Goal: Transaction & Acquisition: Book appointment/travel/reservation

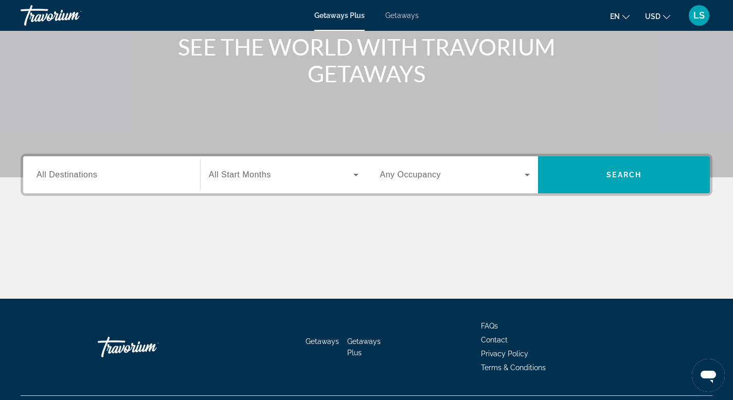
scroll to position [156, 0]
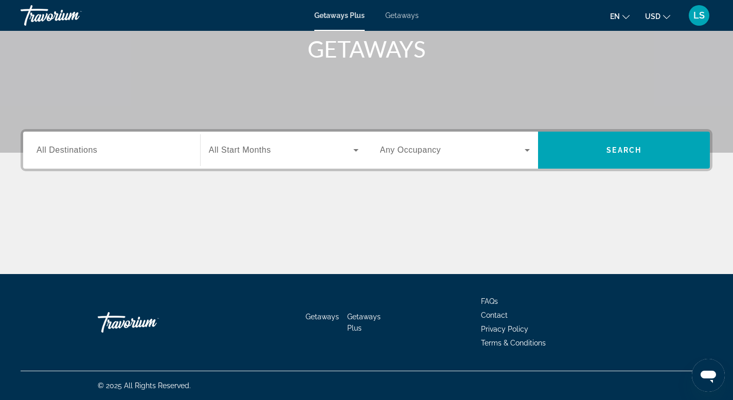
click at [151, 159] on div "Search widget" at bounding box center [112, 150] width 150 height 29
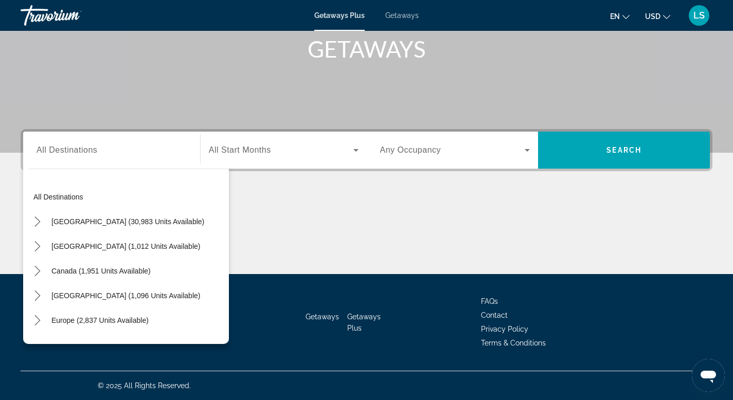
click at [389, 153] on span "Any Occupancy" at bounding box center [410, 150] width 61 height 9
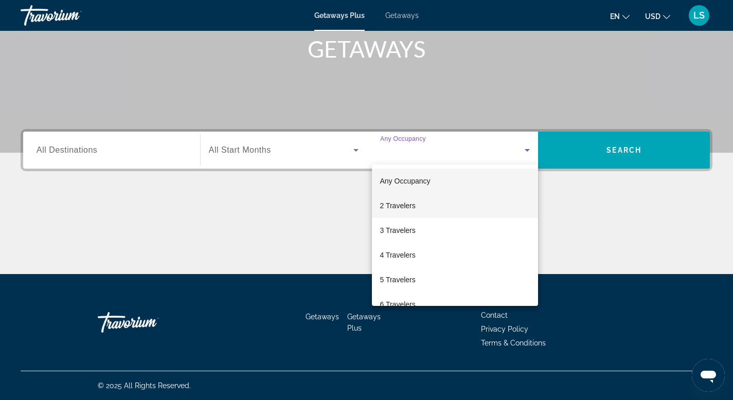
click at [391, 206] on span "2 Travelers" at bounding box center [397, 206] width 35 height 12
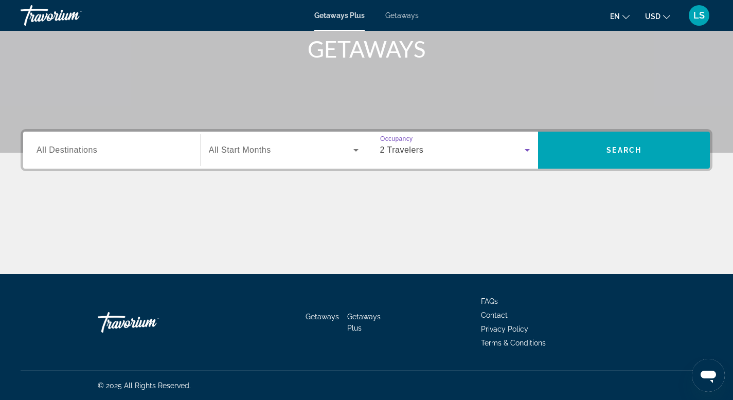
click at [288, 153] on span "Search widget" at bounding box center [281, 150] width 145 height 12
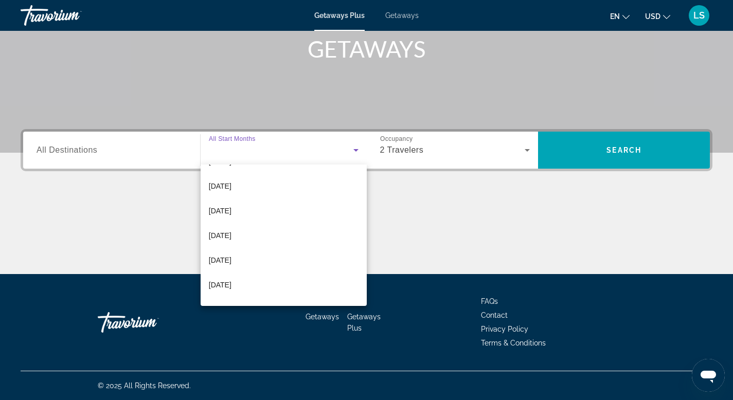
scroll to position [143, 0]
click at [391, 148] on div at bounding box center [366, 200] width 733 height 400
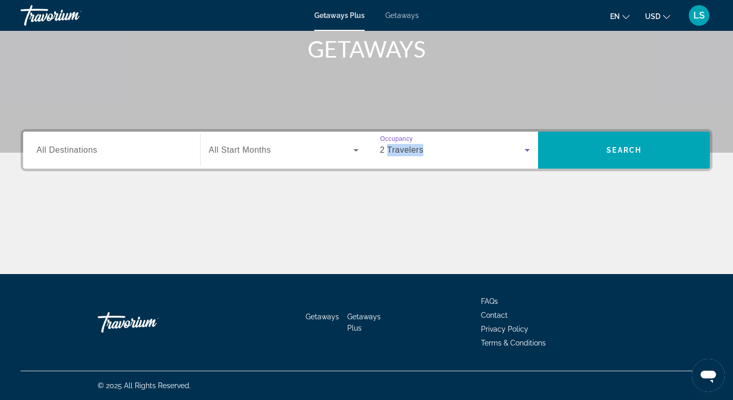
click at [391, 148] on span "2 Travelers" at bounding box center [402, 150] width 44 height 9
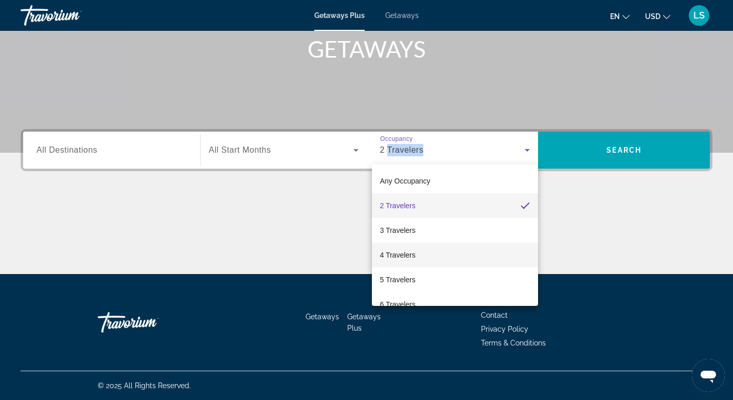
click at [405, 255] on span "4 Travelers" at bounding box center [397, 255] width 35 height 12
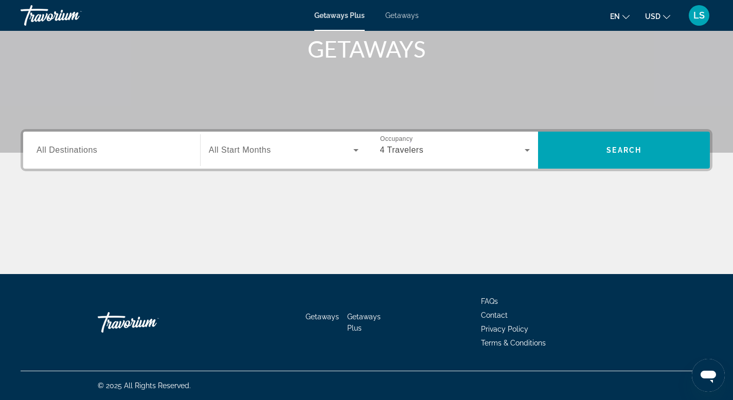
click at [282, 158] on div "Search widget" at bounding box center [284, 150] width 150 height 29
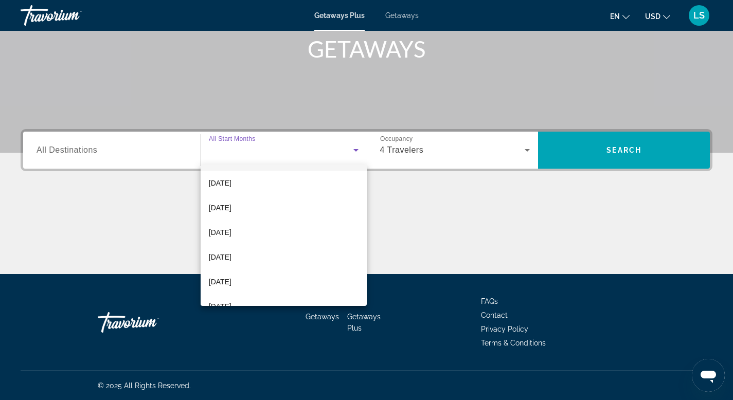
scroll to position [149, 0]
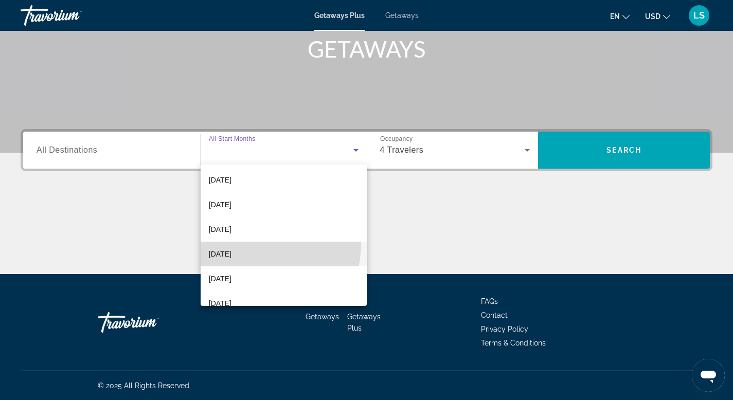
click at [260, 244] on mat-option "[DATE]" at bounding box center [284, 254] width 166 height 25
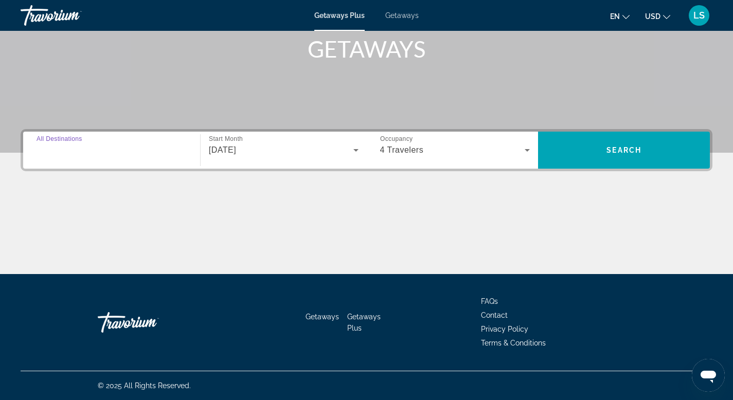
click at [163, 153] on input "Destination All Destinations" at bounding box center [112, 151] width 150 height 12
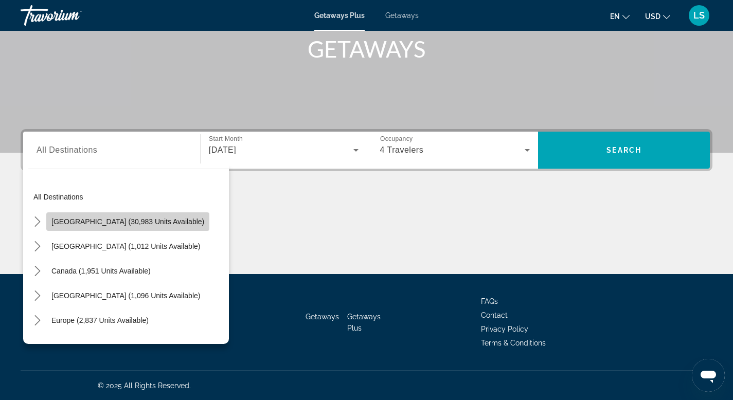
click at [159, 219] on span "[GEOGRAPHIC_DATA] (30,983 units available)" at bounding box center [127, 222] width 153 height 8
type input "**********"
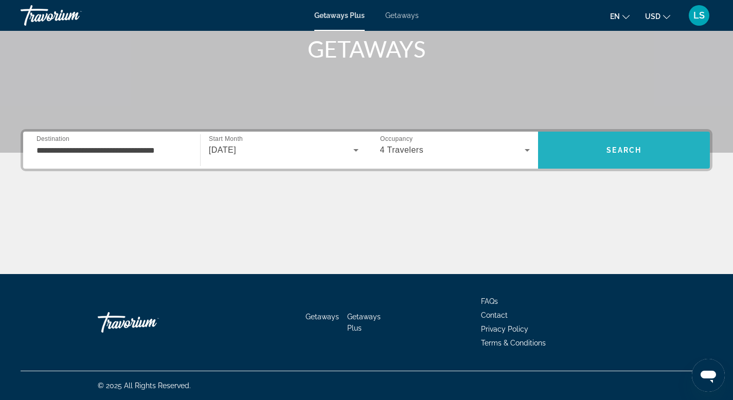
click at [581, 148] on span "Search" at bounding box center [624, 150] width 172 height 25
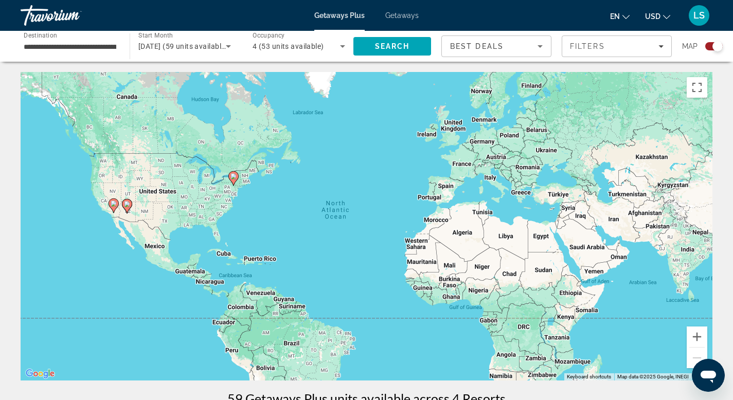
click at [131, 201] on gmp-advanced-marker "Main content" at bounding box center [127, 205] width 10 height 15
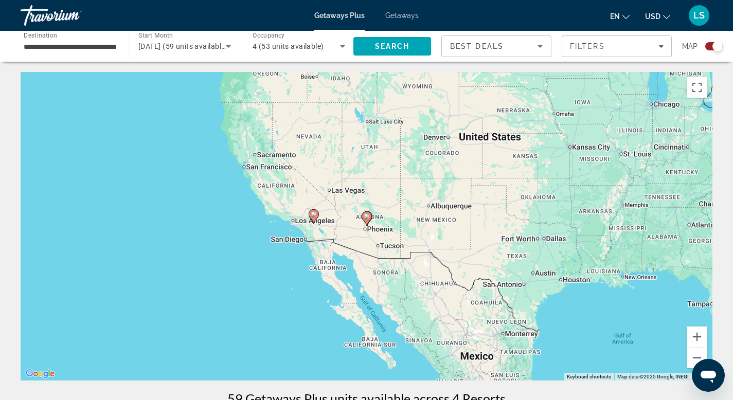
click at [318, 211] on gmp-advanced-marker "Main content" at bounding box center [314, 216] width 10 height 15
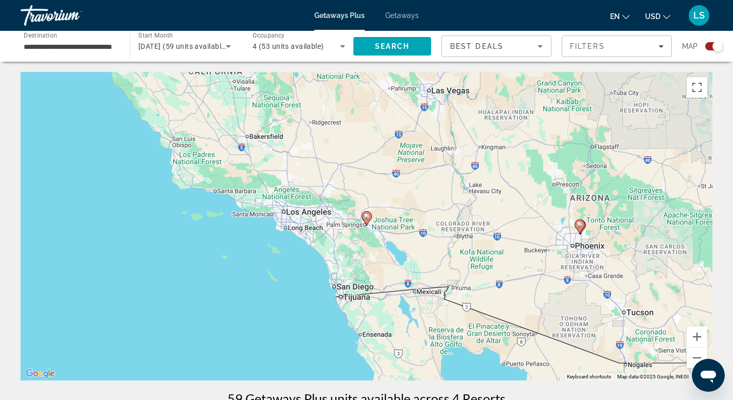
click at [364, 218] on image "Main content" at bounding box center [367, 216] width 6 height 6
type input "**********"
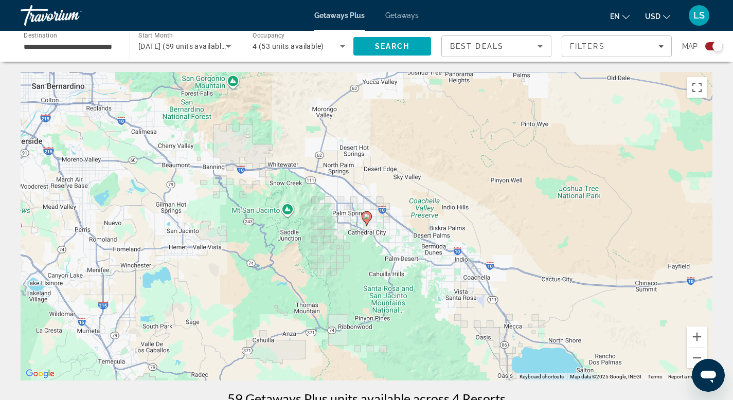
click at [364, 218] on image "Main content" at bounding box center [367, 216] width 6 height 6
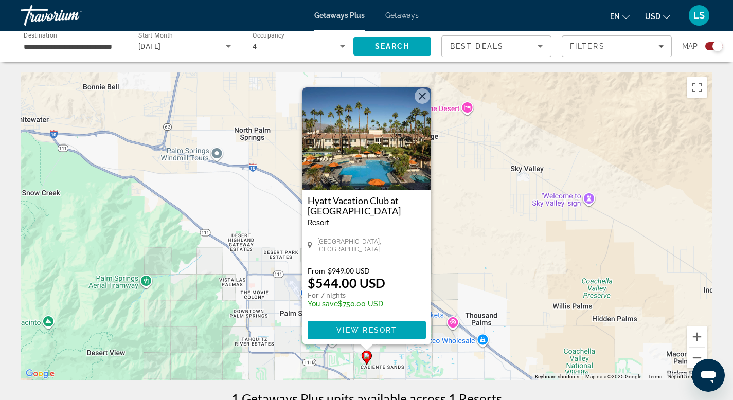
click at [423, 100] on button "Close" at bounding box center [421, 95] width 15 height 15
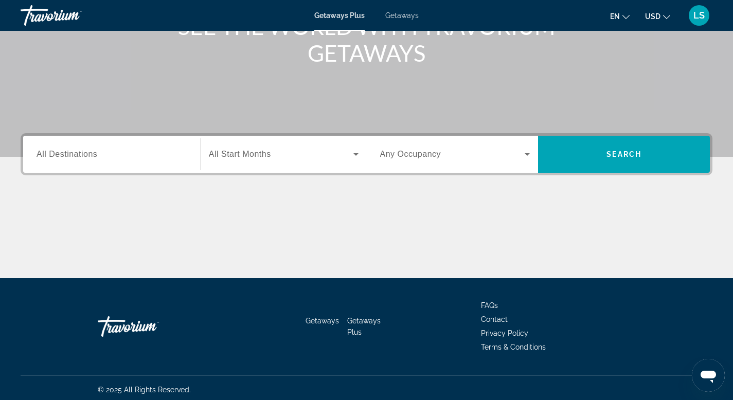
scroll to position [156, 0]
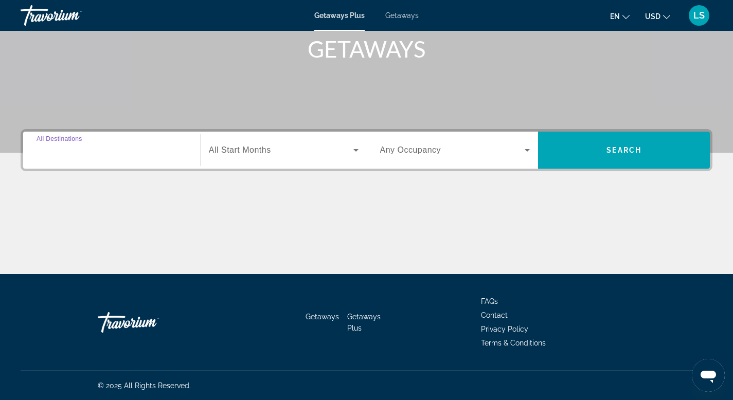
click at [165, 154] on input "Destination All Destinations" at bounding box center [112, 151] width 150 height 12
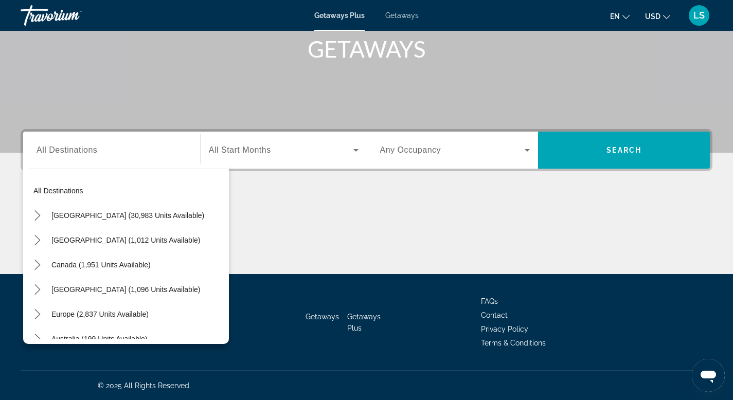
scroll to position [0, 0]
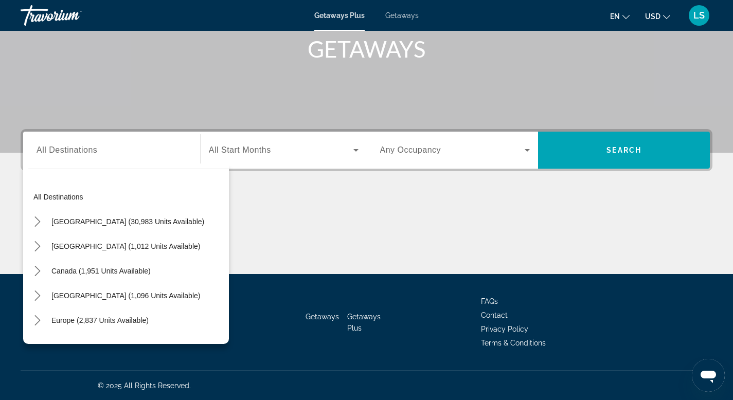
click at [394, 15] on span "Getaways" at bounding box center [401, 15] width 33 height 8
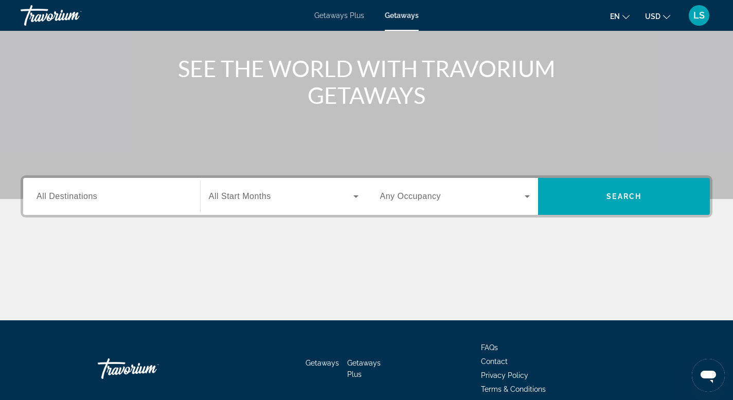
scroll to position [111, 0]
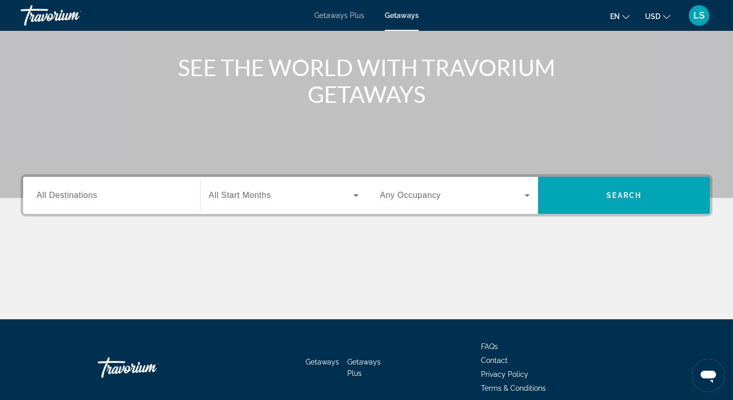
click at [173, 197] on input "Destination All Destinations" at bounding box center [112, 196] width 150 height 12
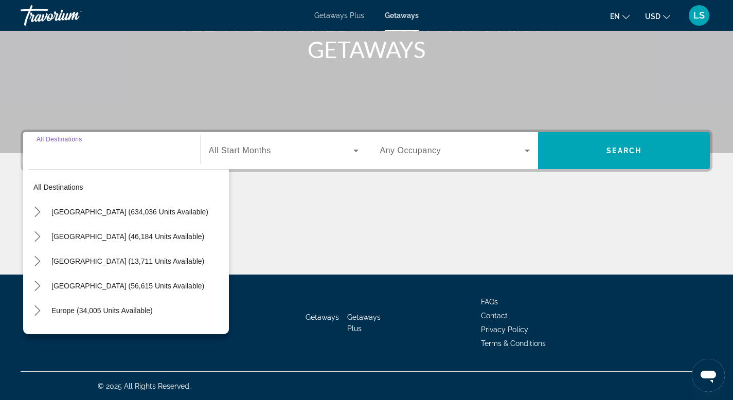
scroll to position [156, 0]
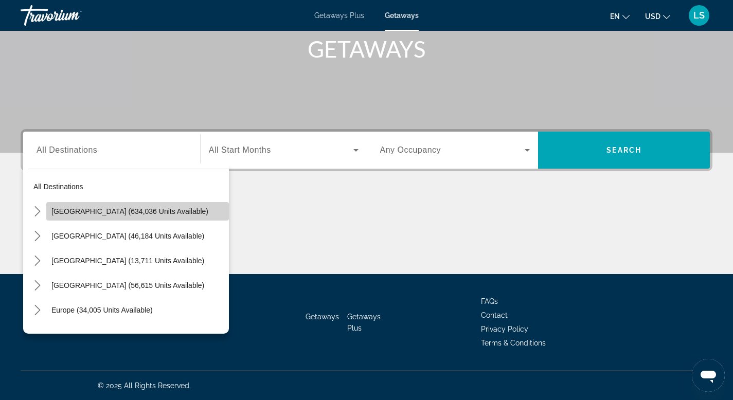
click at [175, 209] on span "[GEOGRAPHIC_DATA] (634,036 units available)" at bounding box center [129, 211] width 157 height 8
type input "**********"
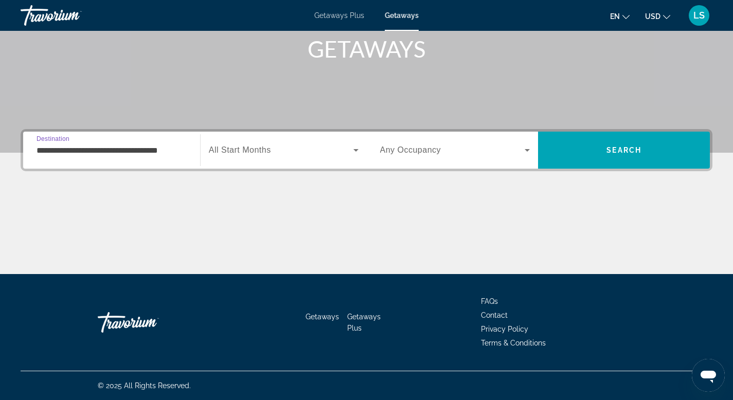
click at [315, 144] on span "Search widget" at bounding box center [281, 150] width 145 height 12
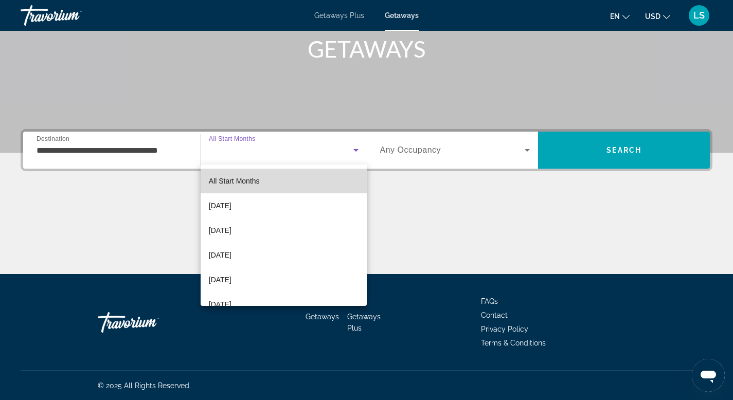
click at [304, 174] on mat-option "All Start Months" at bounding box center [284, 181] width 166 height 25
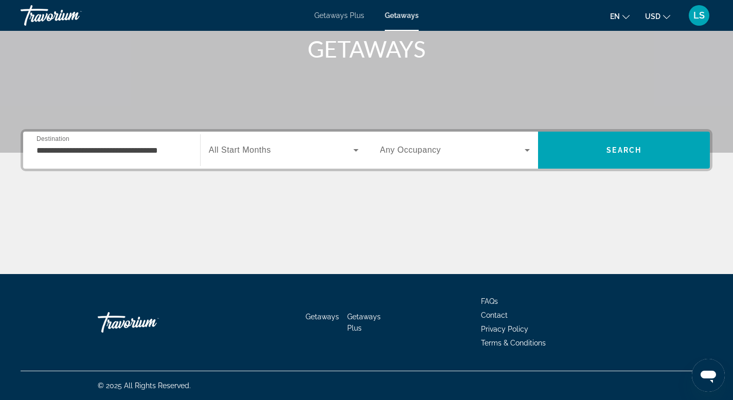
click at [527, 157] on div "Search widget" at bounding box center [455, 150] width 150 height 29
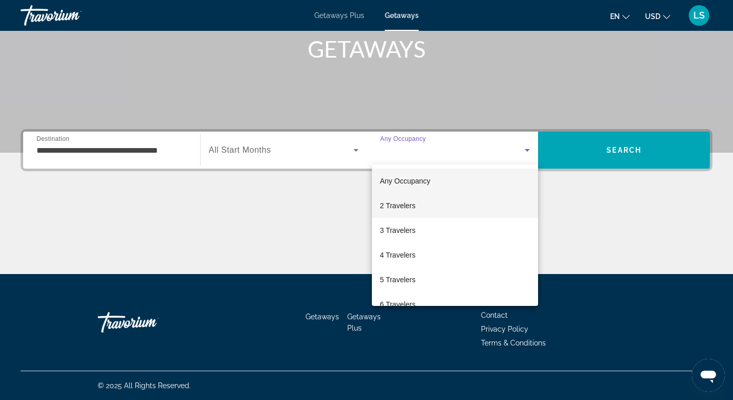
click at [434, 209] on mat-option "2 Travelers" at bounding box center [455, 205] width 167 height 25
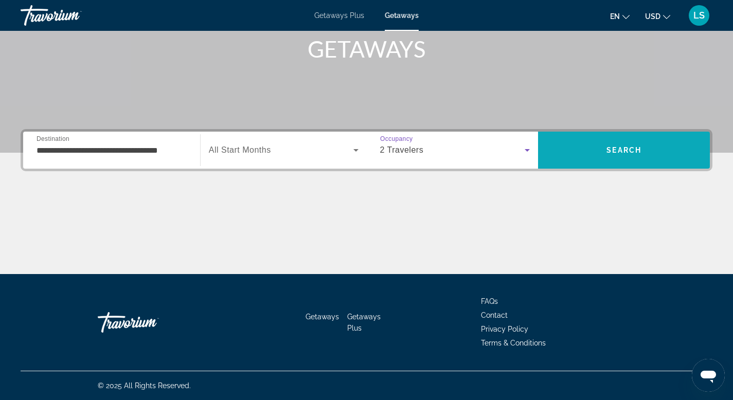
click at [585, 148] on span "Search" at bounding box center [624, 150] width 172 height 25
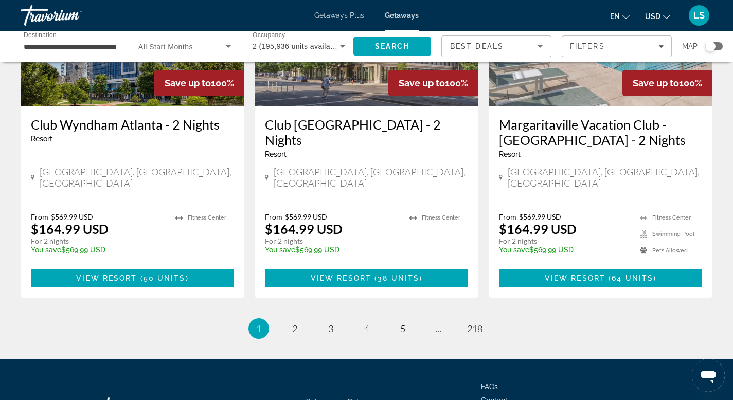
scroll to position [1293, 0]
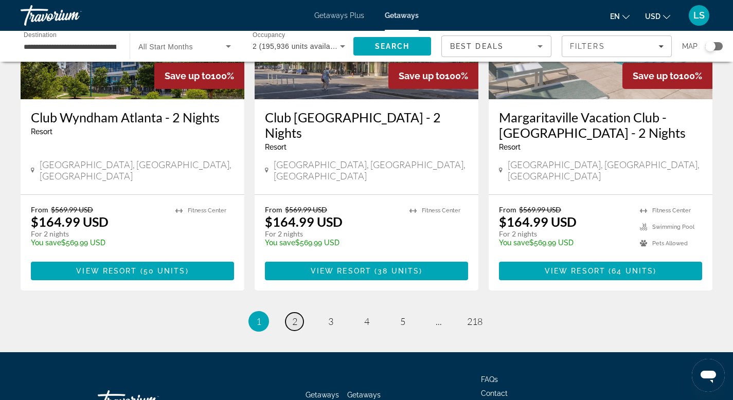
click at [296, 316] on span "2" at bounding box center [294, 321] width 5 height 11
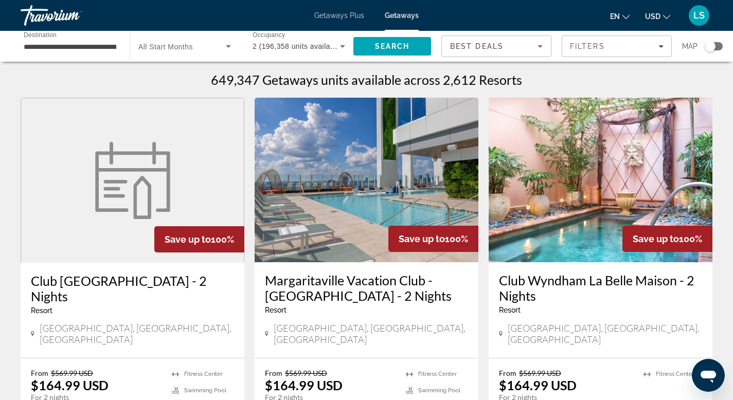
click at [713, 46] on div "Search widget" at bounding box center [710, 46] width 10 height 10
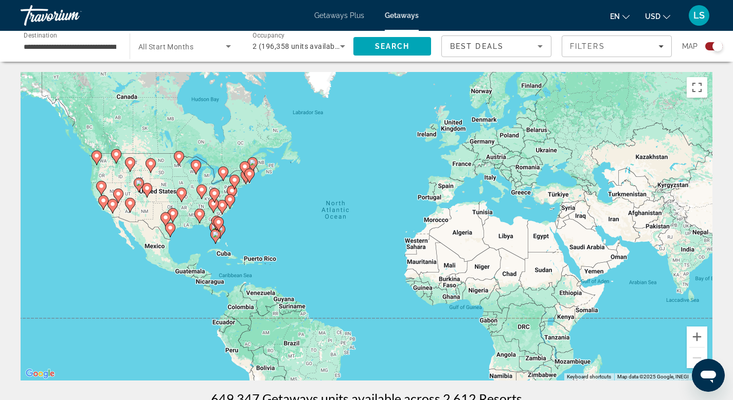
click at [98, 160] on icon "Main content" at bounding box center [96, 157] width 9 height 13
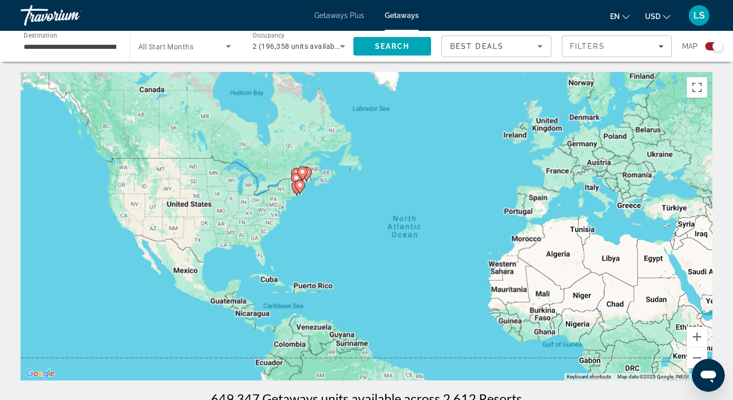
click at [98, 160] on div "To activate drag with keyboard, press Alt + Enter. Once in keyboard drag state,…" at bounding box center [367, 226] width 692 height 309
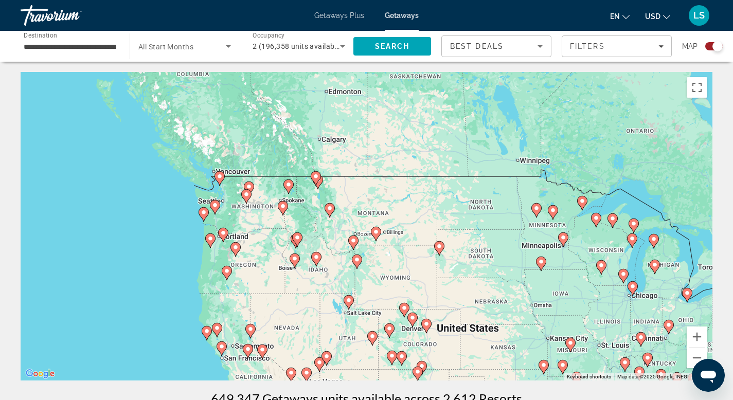
click at [204, 211] on image "Main content" at bounding box center [204, 212] width 6 height 6
type input "**********"
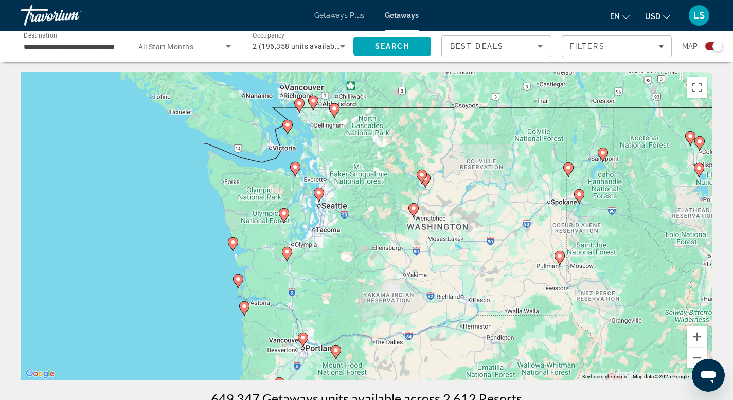
drag, startPoint x: 257, startPoint y: 157, endPoint x: 123, endPoint y: 186, distance: 137.2
click at [123, 186] on div "To activate drag with keyboard, press Alt + Enter. Once in keyboard drag state,…" at bounding box center [367, 226] width 692 height 309
click at [319, 198] on icon "Main content" at bounding box center [318, 194] width 9 height 13
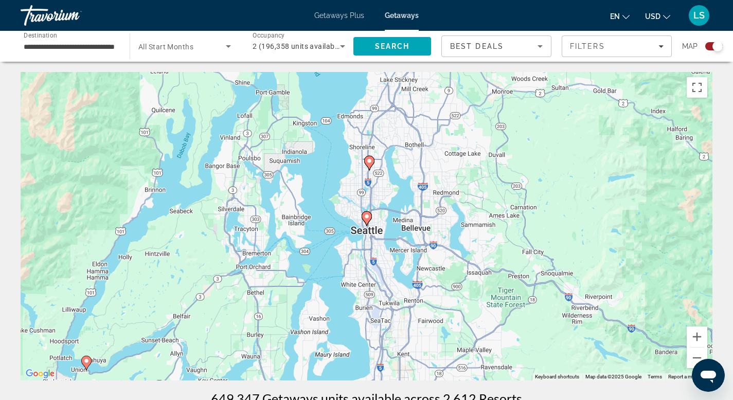
click at [367, 223] on icon "Main content" at bounding box center [367, 218] width 10 height 14
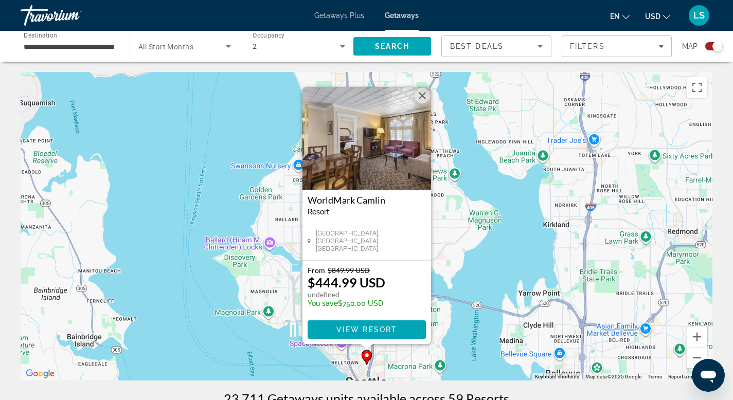
click at [237, 203] on div "To activate drag with keyboard, press Alt + Enter. Once in keyboard drag state,…" at bounding box center [367, 226] width 692 height 309
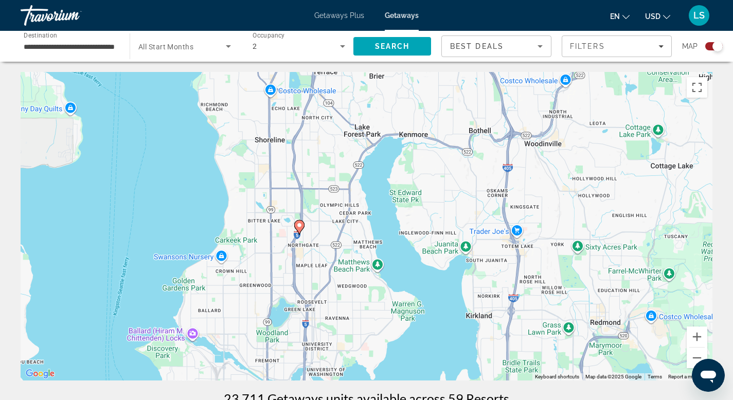
drag, startPoint x: 336, startPoint y: 177, endPoint x: 263, endPoint y: 261, distance: 110.8
click at [260, 265] on div "To activate drag with keyboard, press Alt + Enter. Once in keyboard drag state,…" at bounding box center [367, 226] width 692 height 309
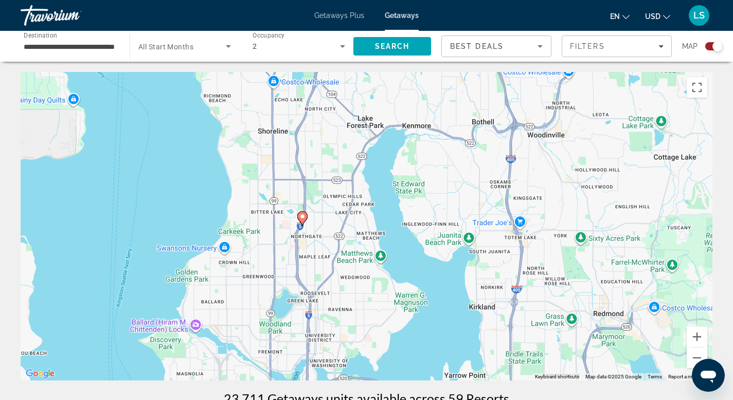
click at [305, 221] on gmp-advanced-marker "Main content" at bounding box center [302, 218] width 10 height 15
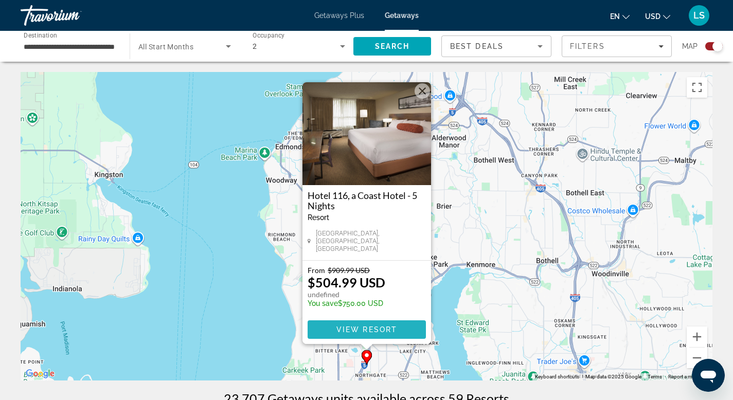
click at [355, 327] on span "View Resort" at bounding box center [366, 330] width 61 height 8
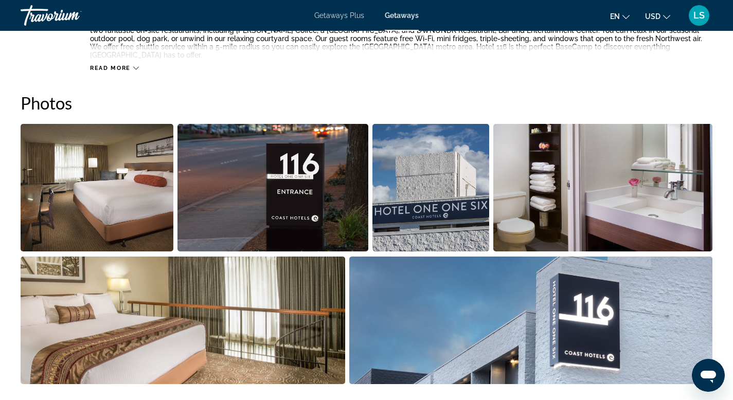
scroll to position [381, 0]
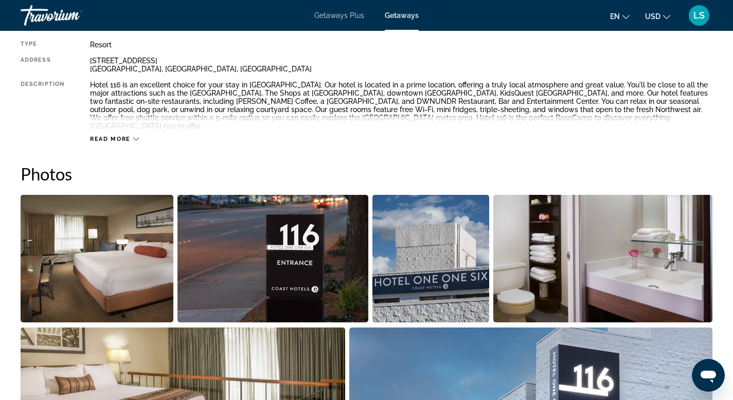
click at [154, 236] on img "Open full-screen image slider" at bounding box center [97, 259] width 153 height 128
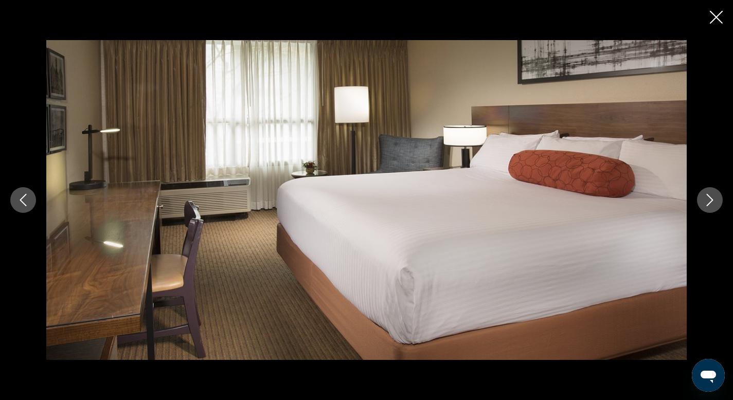
click at [711, 203] on icon "Next image" at bounding box center [709, 200] width 12 height 12
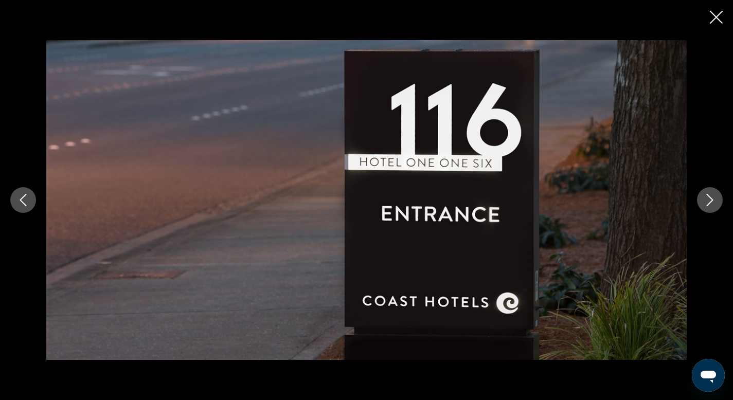
click at [710, 203] on icon "Next image" at bounding box center [709, 200] width 12 height 12
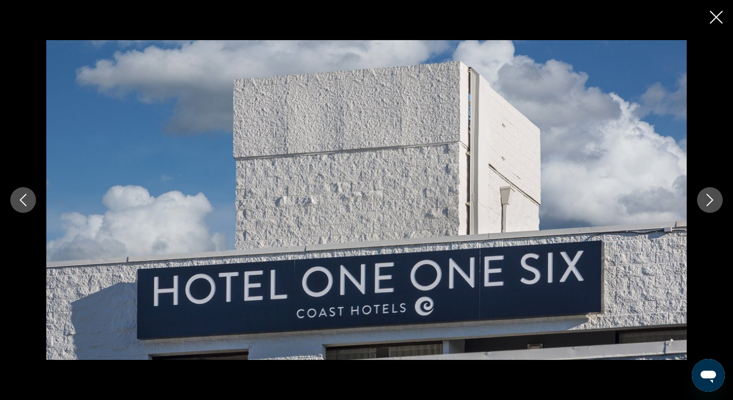
click at [710, 203] on icon "Next image" at bounding box center [709, 200] width 12 height 12
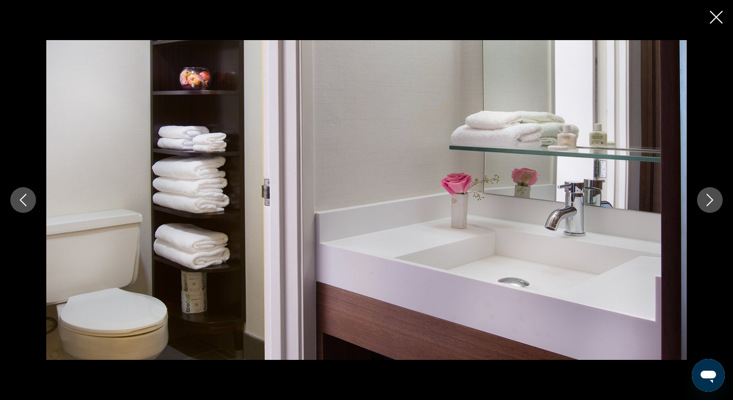
click at [710, 203] on icon "Next image" at bounding box center [709, 200] width 12 height 12
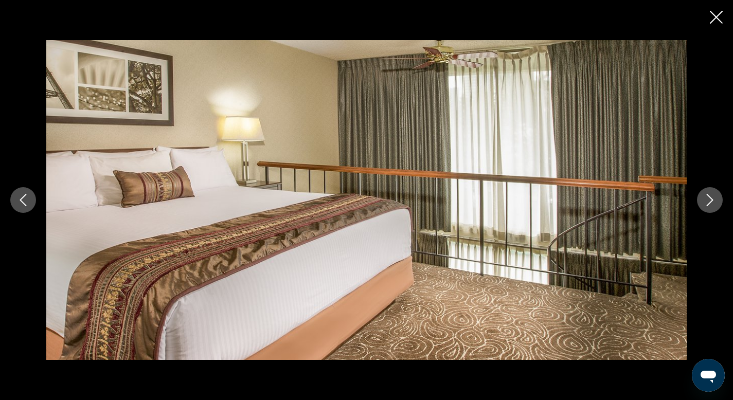
click at [710, 203] on icon "Next image" at bounding box center [709, 200] width 12 height 12
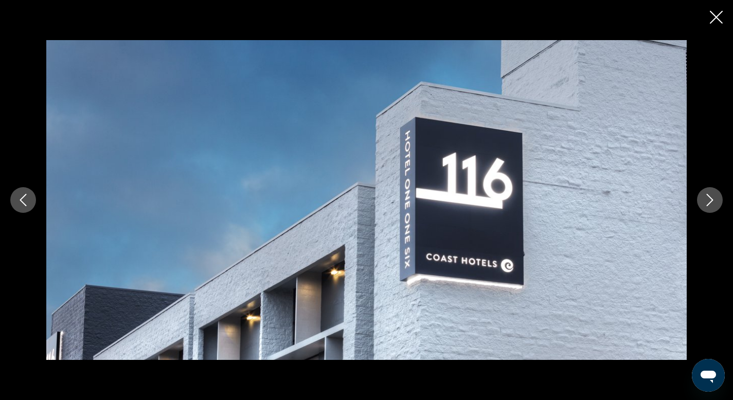
click at [710, 203] on icon "Next image" at bounding box center [709, 200] width 12 height 12
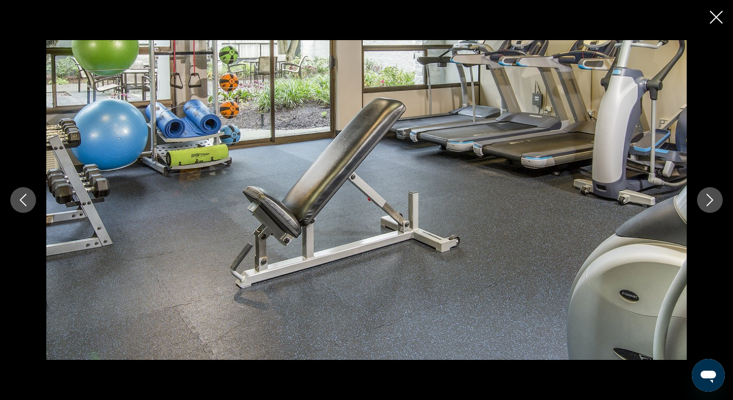
click at [708, 203] on icon "Next image" at bounding box center [710, 200] width 7 height 12
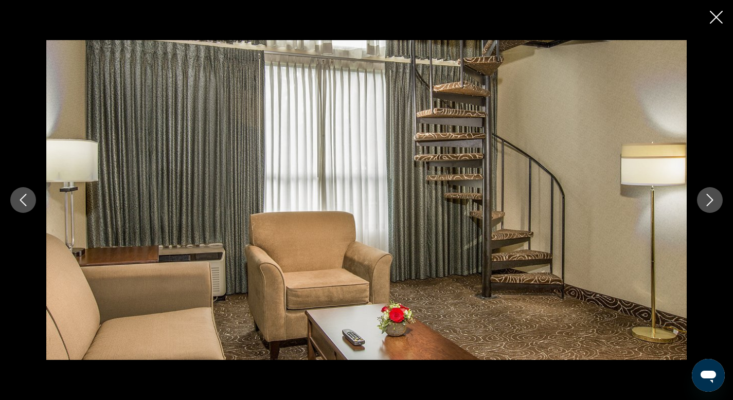
click at [708, 203] on icon "Next image" at bounding box center [710, 200] width 7 height 12
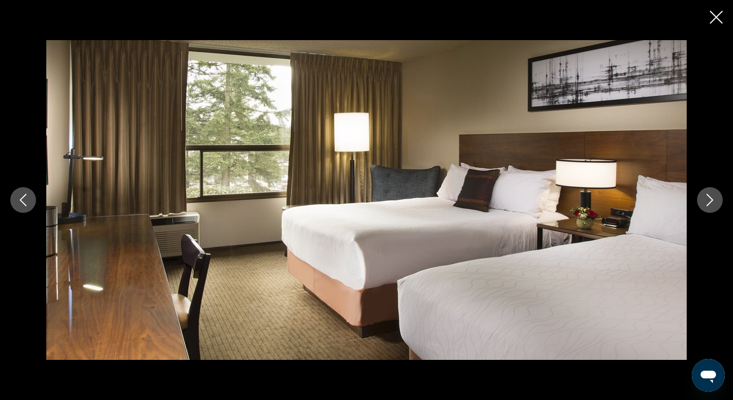
click at [708, 203] on icon "Next image" at bounding box center [710, 200] width 7 height 12
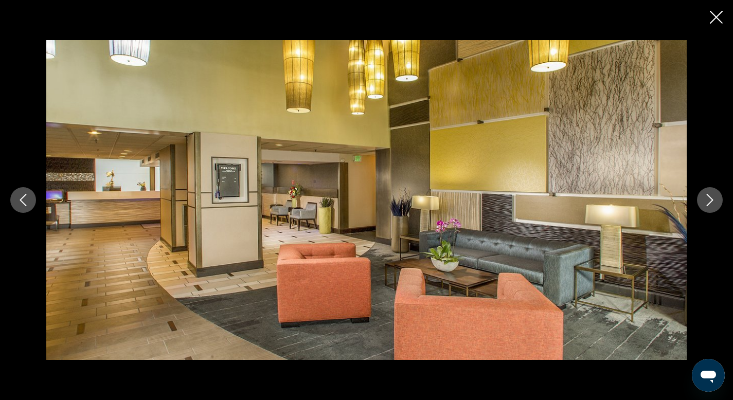
click at [708, 203] on icon "Next image" at bounding box center [710, 200] width 7 height 12
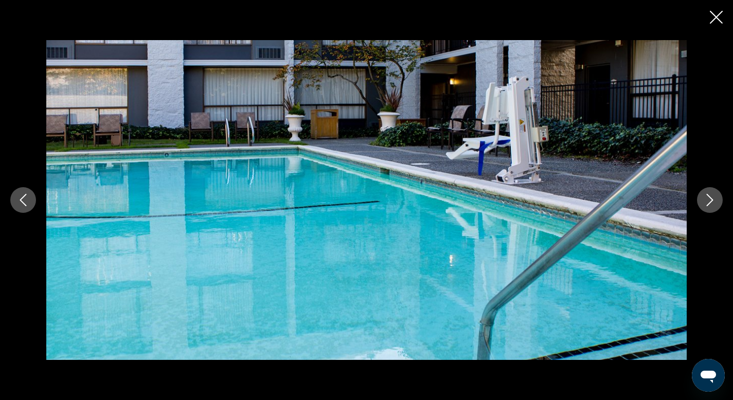
click at [708, 203] on icon "Next image" at bounding box center [710, 200] width 7 height 12
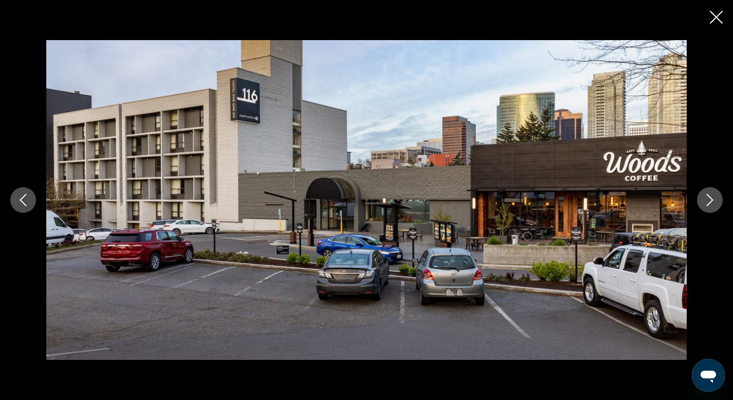
click at [706, 203] on icon "Next image" at bounding box center [709, 200] width 12 height 12
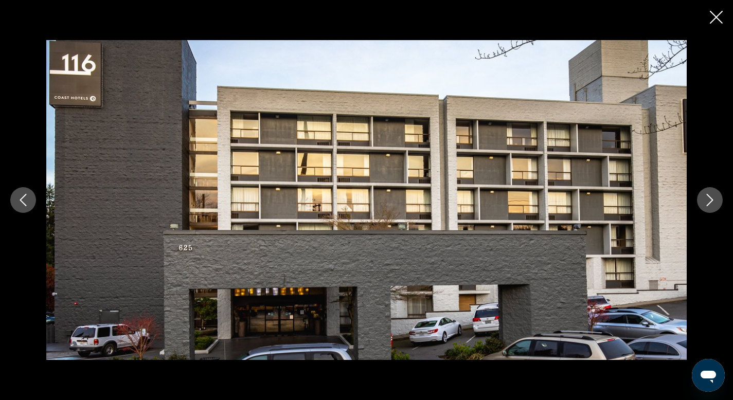
click at [706, 203] on icon "Next image" at bounding box center [709, 200] width 12 height 12
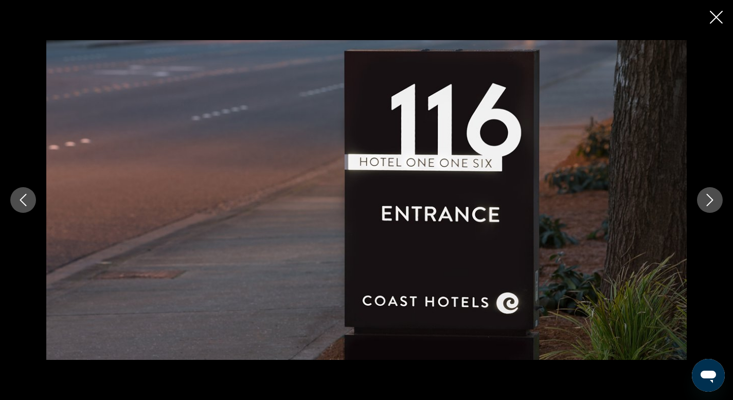
click at [706, 203] on icon "Next image" at bounding box center [709, 200] width 12 height 12
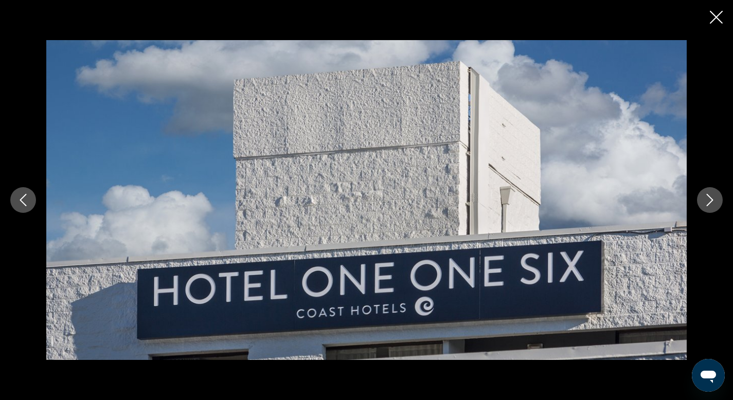
click at [721, 20] on icon "Close slideshow" at bounding box center [716, 17] width 13 height 13
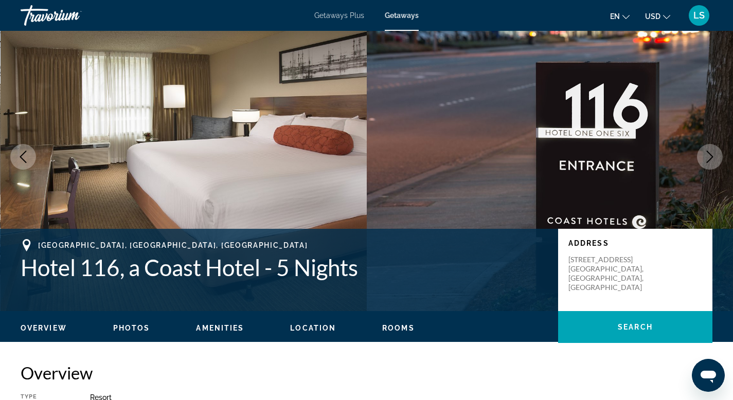
scroll to position [0, 0]
